Goal: Check status

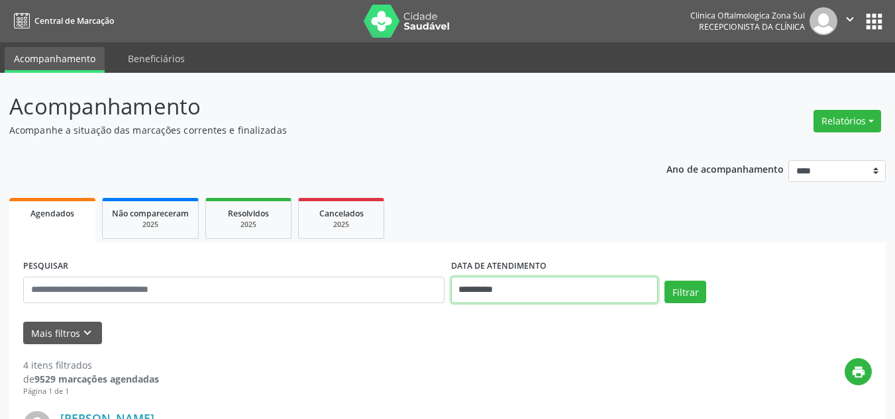
click at [489, 285] on input "**********" at bounding box center [554, 290] width 207 height 26
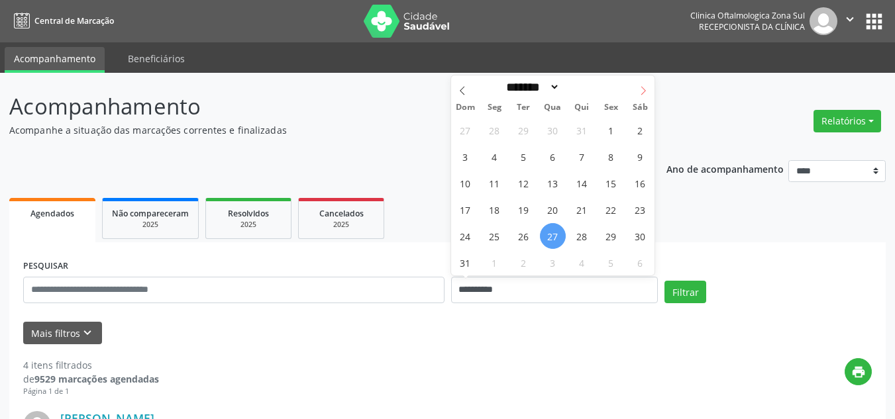
click at [642, 90] on icon at bounding box center [642, 90] width 9 height 9
select select "*"
click at [479, 131] on div "31 1 2 3 4 5 6 7 8 9 10 11 12 13 14 15 16 17 18 19 20 21 22 23 24 25 26 27 28 2…" at bounding box center [553, 196] width 204 height 159
click at [490, 131] on span "1" at bounding box center [494, 130] width 26 height 26
type input "**********"
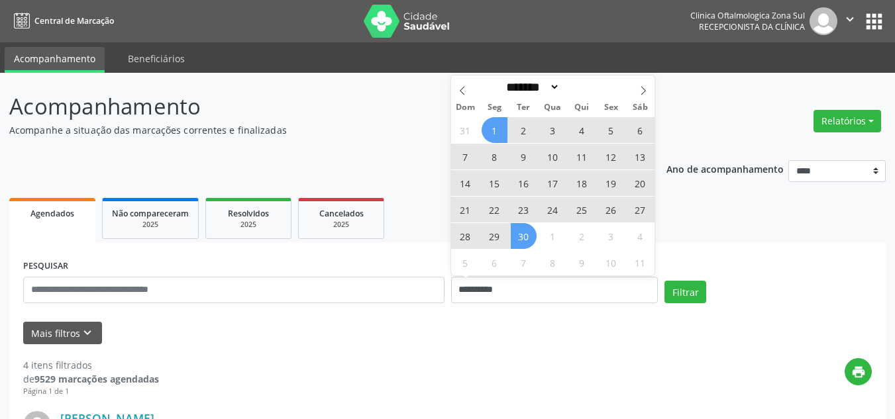
click at [530, 236] on span "30" at bounding box center [524, 236] width 26 height 26
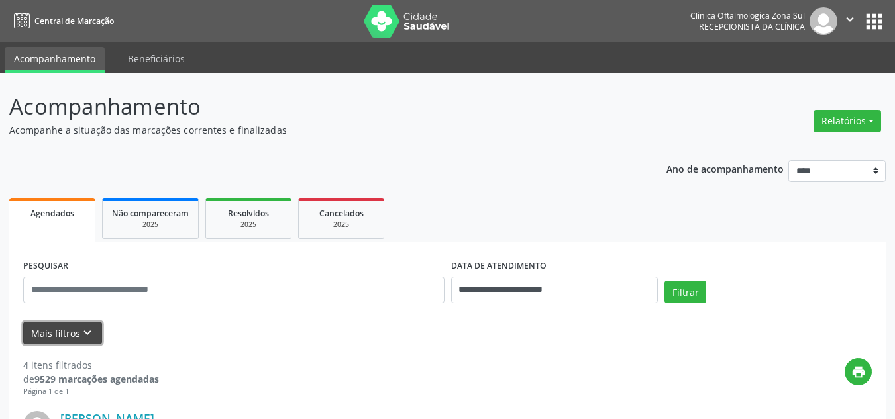
click at [45, 341] on button "Mais filtros keyboard_arrow_down" at bounding box center [62, 333] width 79 height 23
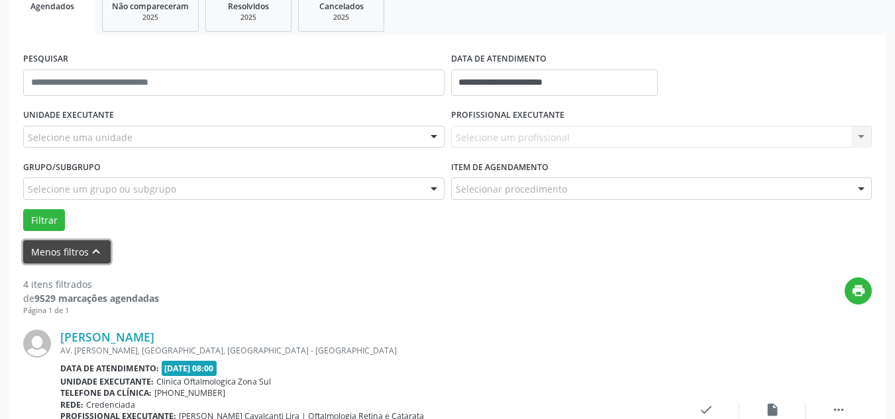
scroll to position [199, 0]
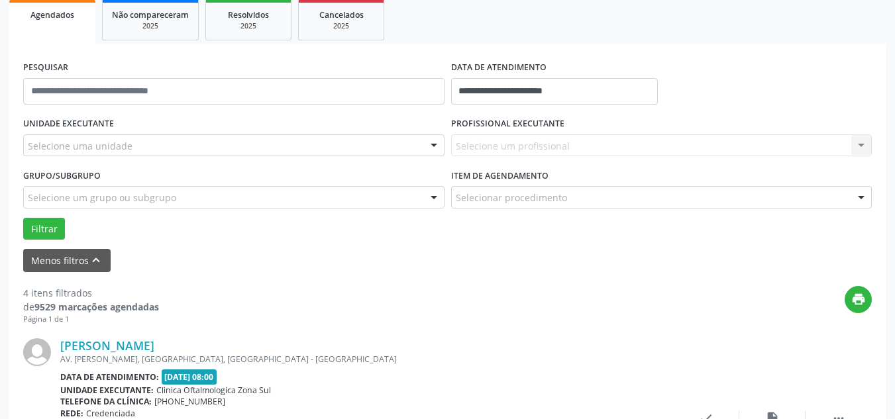
drag, startPoint x: 127, startPoint y: 146, endPoint x: 136, endPoint y: 157, distance: 13.7
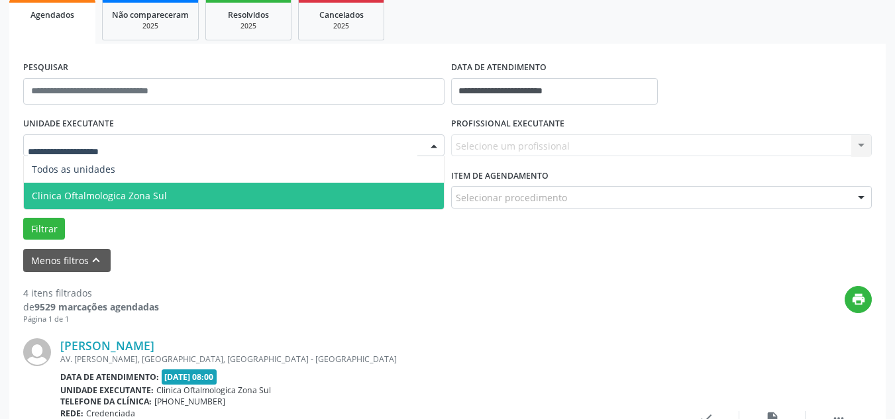
drag, startPoint x: 127, startPoint y: 197, endPoint x: 441, endPoint y: 168, distance: 315.2
click at [138, 195] on span "Clinica Oftalmologica Zona Sul" at bounding box center [99, 195] width 135 height 13
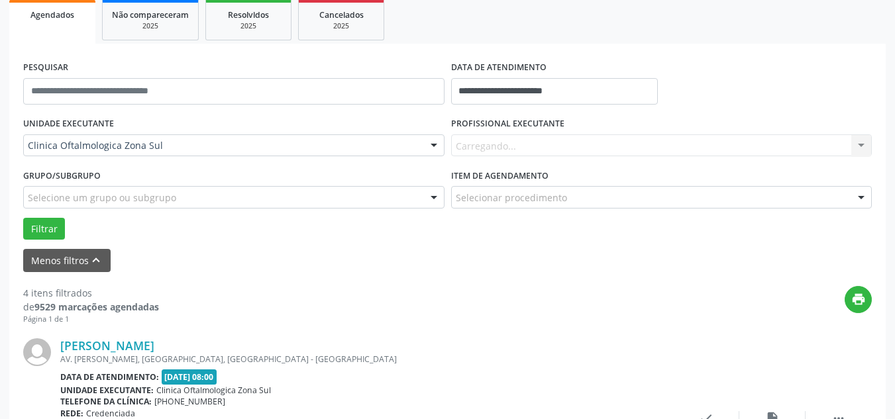
click at [534, 134] on div "Carregando... Nenhum resultado encontrado para: " " Não há nenhuma opção para s…" at bounding box center [661, 145] width 421 height 23
click at [524, 148] on div "Carregando... Nenhum resultado encontrado para: " " Não há nenhuma opção para s…" at bounding box center [661, 145] width 421 height 23
click at [517, 91] on input "**********" at bounding box center [554, 91] width 207 height 26
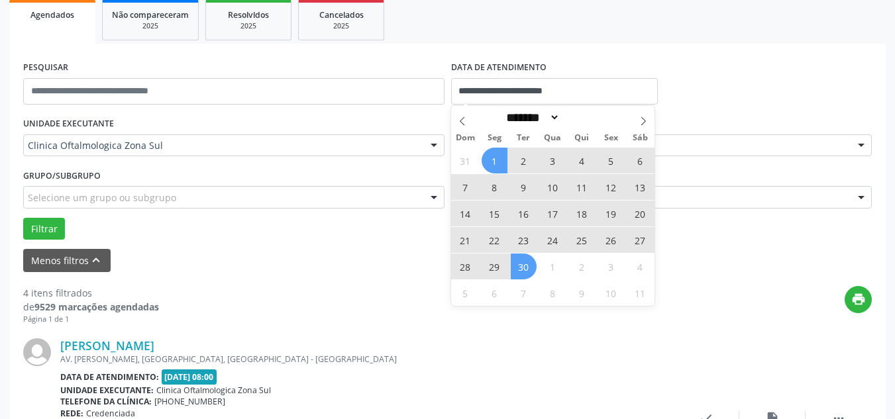
drag, startPoint x: 636, startPoint y: 121, endPoint x: 620, endPoint y: 123, distance: 16.0
click at [636, 121] on span at bounding box center [643, 117] width 23 height 23
select select "*"
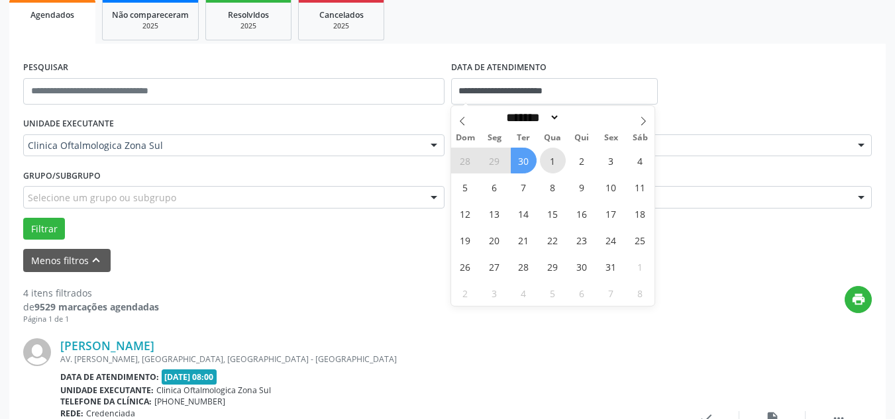
click at [548, 158] on span "1" at bounding box center [553, 161] width 26 height 26
type input "**********"
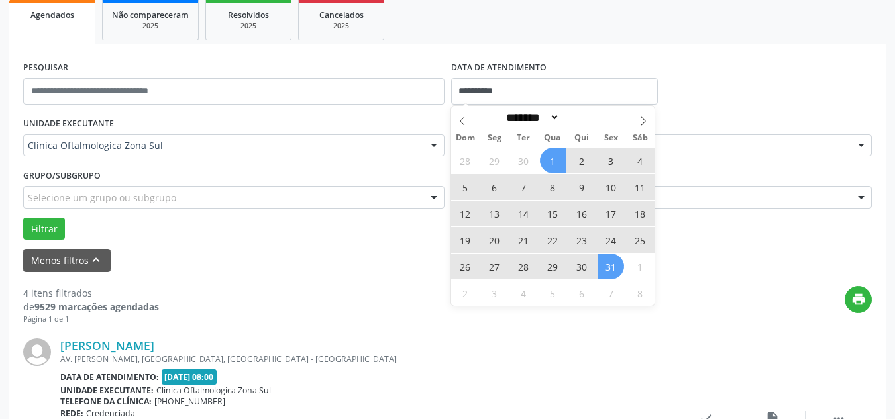
click at [609, 266] on span "31" at bounding box center [611, 267] width 26 height 26
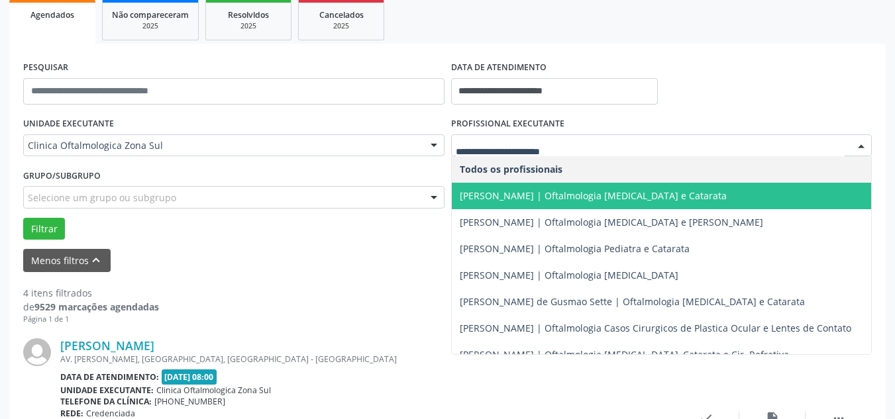
click at [526, 200] on span "[PERSON_NAME] | Oftalmologia [MEDICAL_DATA] e Catarata" at bounding box center [593, 195] width 267 height 13
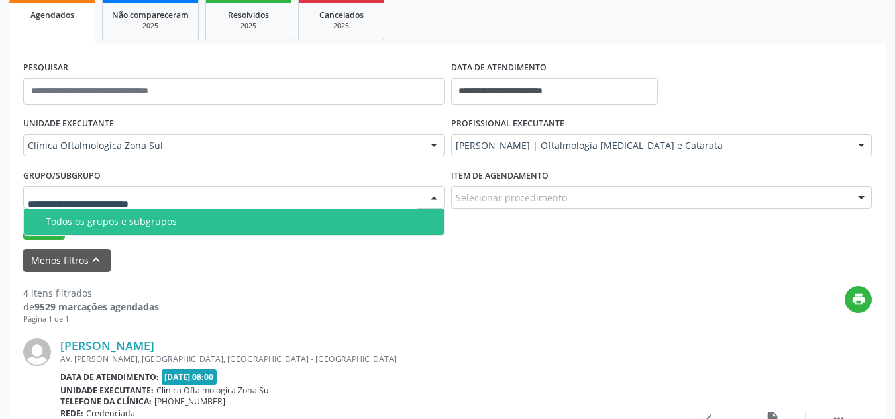
click at [85, 221] on div "Todos os grupos e subgrupos" at bounding box center [241, 222] width 390 height 11
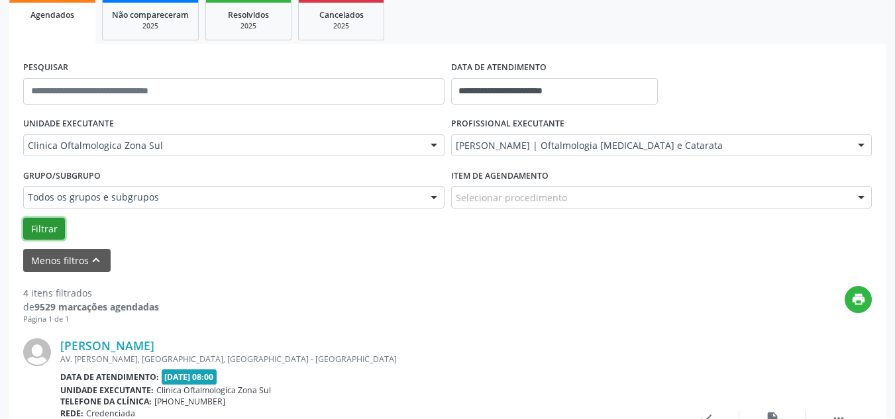
drag, startPoint x: 57, startPoint y: 223, endPoint x: 196, endPoint y: 235, distance: 139.6
click at [62, 224] on button "Filtrar" at bounding box center [44, 229] width 42 height 23
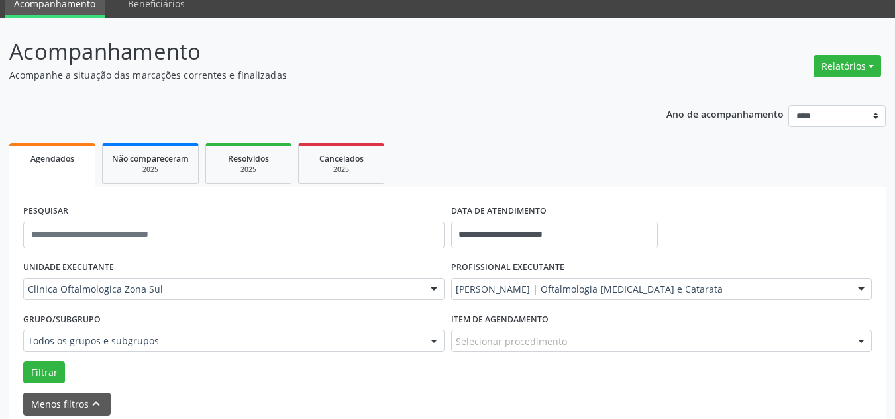
scroll to position [117, 0]
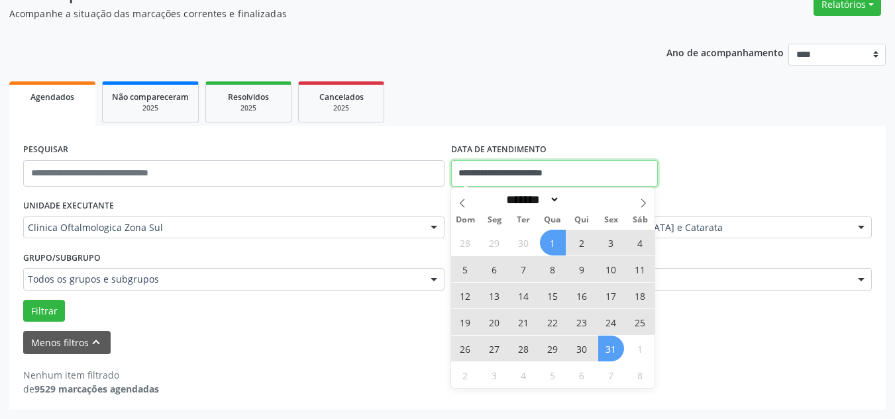
click at [494, 162] on input "**********" at bounding box center [554, 173] width 207 height 26
click at [464, 203] on icon at bounding box center [462, 203] width 9 height 9
select select "*"
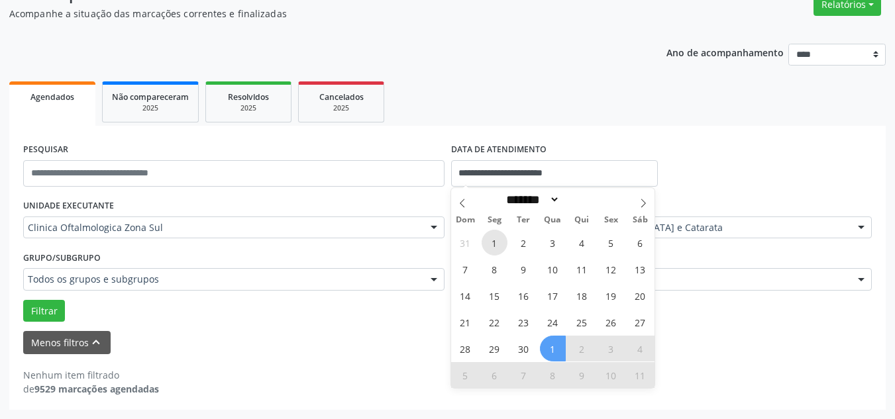
click at [491, 246] on span "1" at bounding box center [494, 243] width 26 height 26
type input "**********"
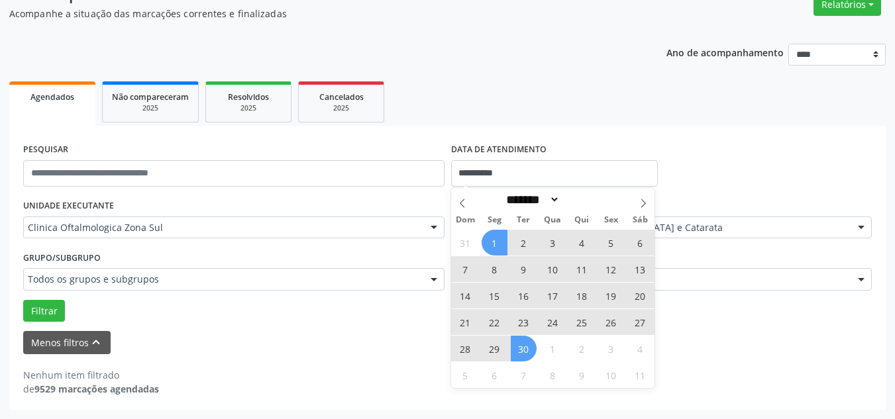
click at [526, 344] on span "30" at bounding box center [524, 349] width 26 height 26
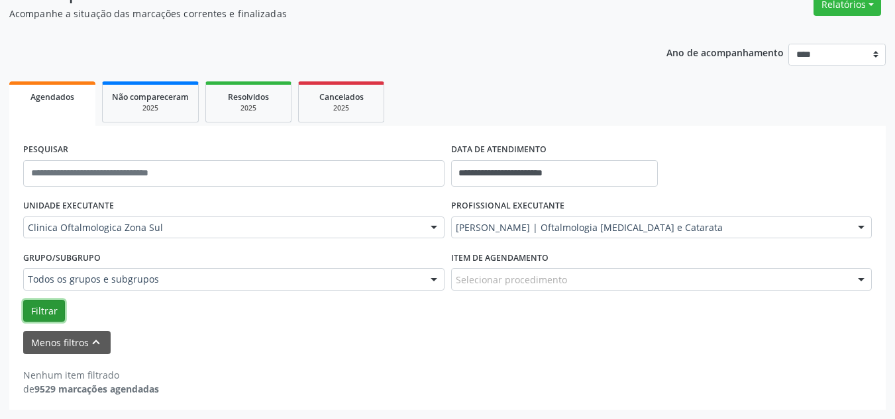
click at [44, 307] on button "Filtrar" at bounding box center [44, 311] width 42 height 23
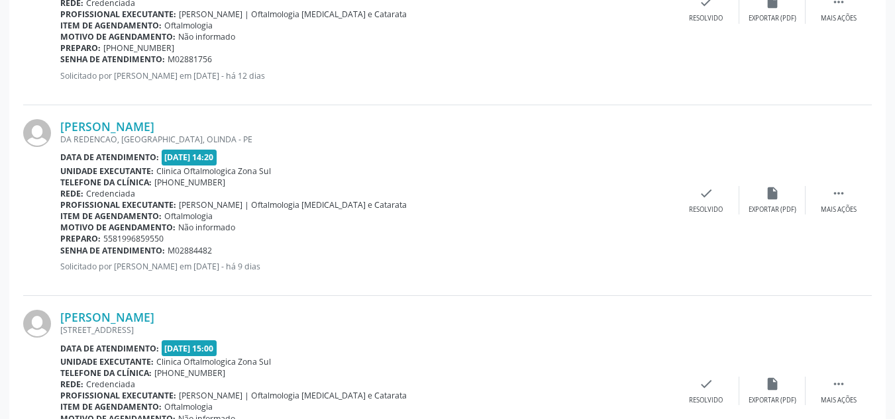
scroll to position [3028, 0]
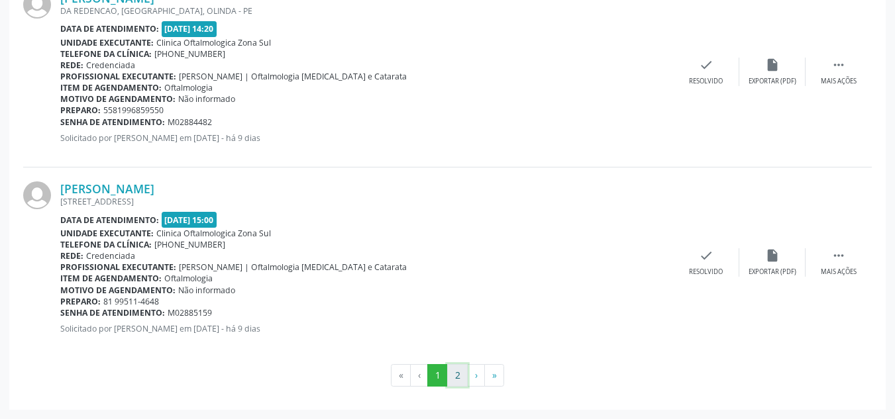
click at [454, 374] on button "2" at bounding box center [457, 375] width 21 height 23
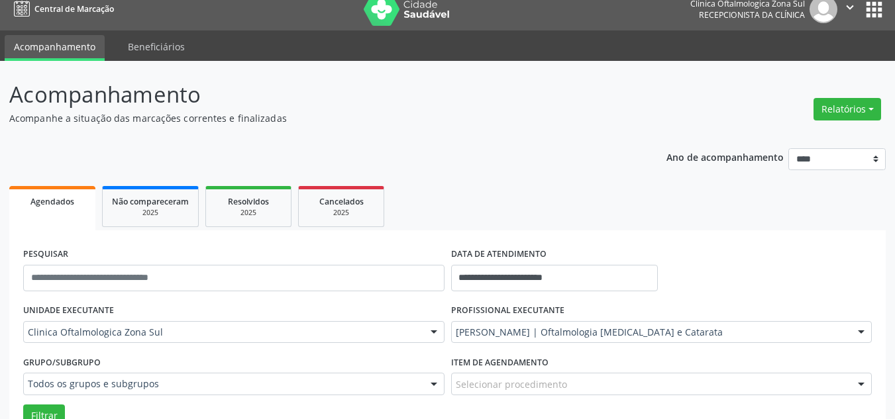
scroll to position [0, 0]
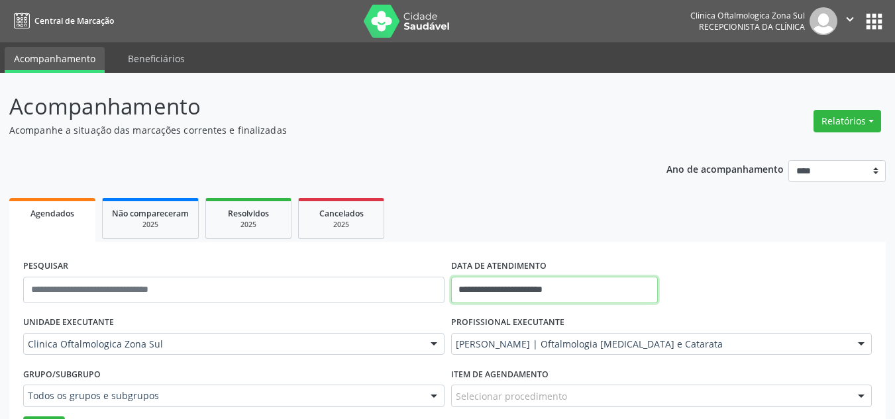
click at [532, 289] on input "**********" at bounding box center [554, 290] width 207 height 26
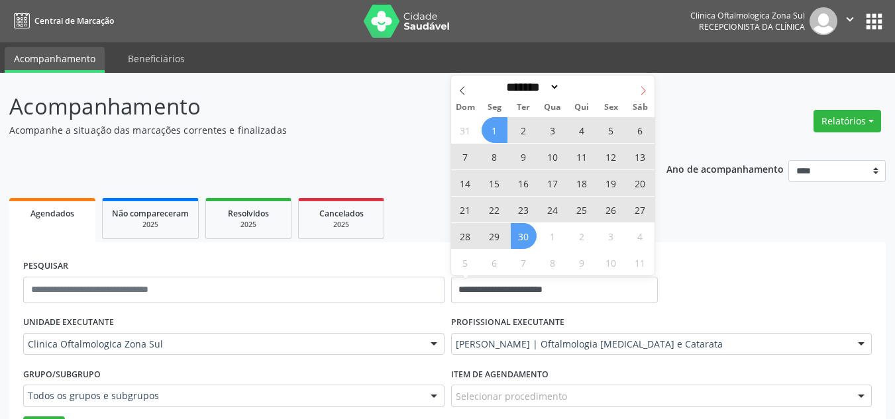
click at [640, 89] on icon at bounding box center [642, 90] width 9 height 9
select select "*"
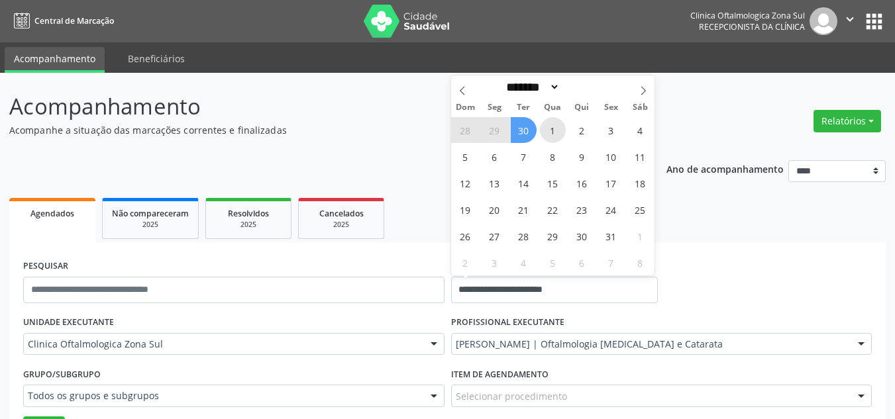
click at [550, 131] on span "1" at bounding box center [553, 130] width 26 height 26
type input "**********"
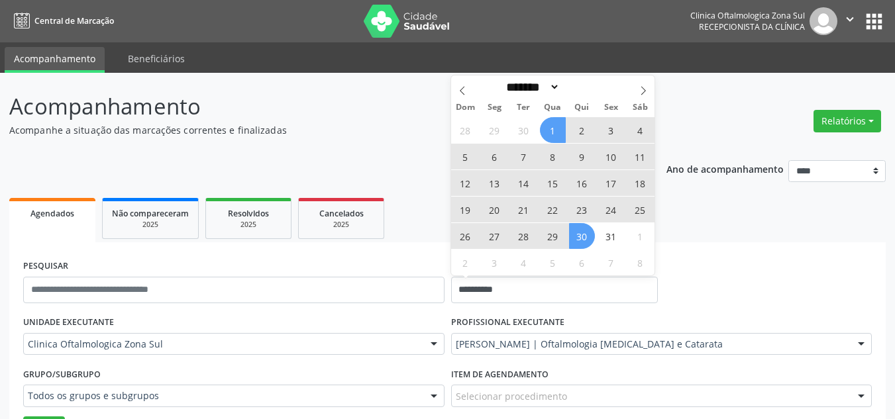
click at [585, 239] on span "30" at bounding box center [582, 236] width 26 height 26
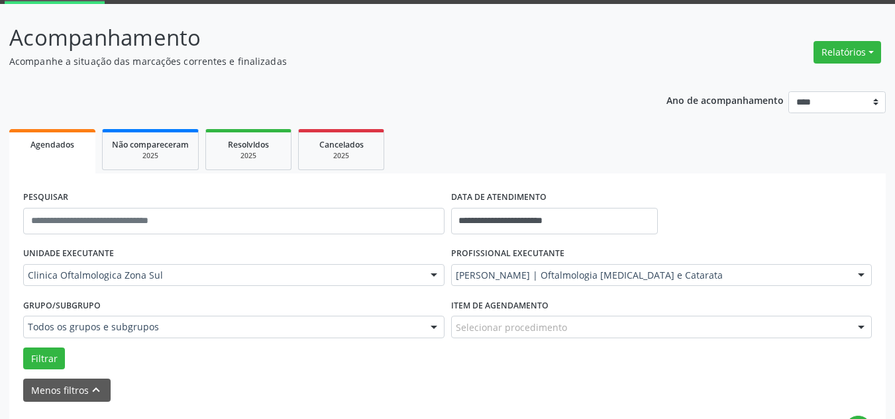
scroll to position [132, 0]
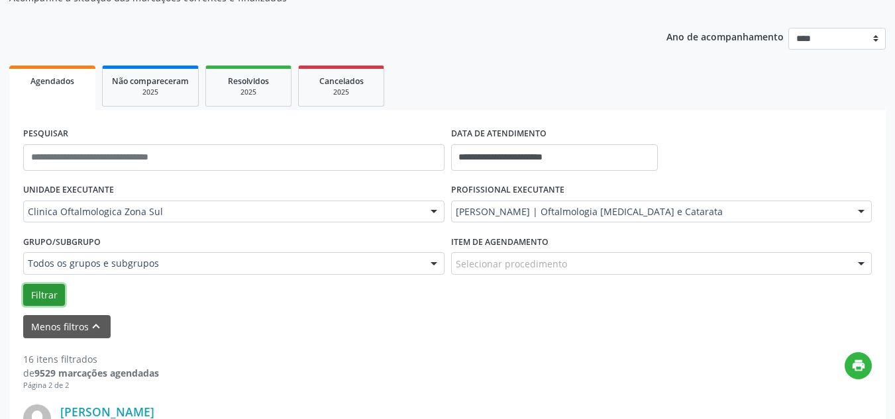
click at [32, 298] on button "Filtrar" at bounding box center [44, 295] width 42 height 23
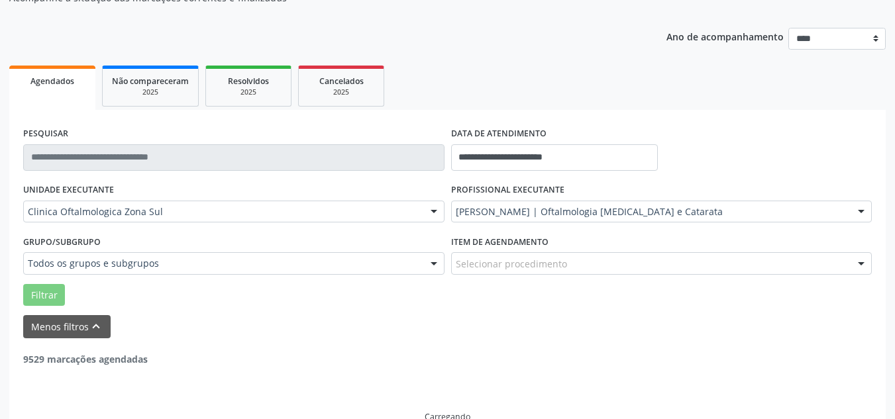
scroll to position [117, 0]
